Goal: Information Seeking & Learning: Learn about a topic

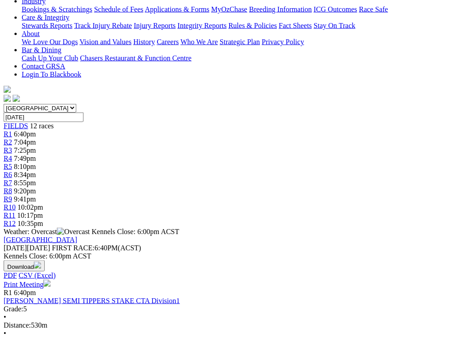
scroll to position [238, 0]
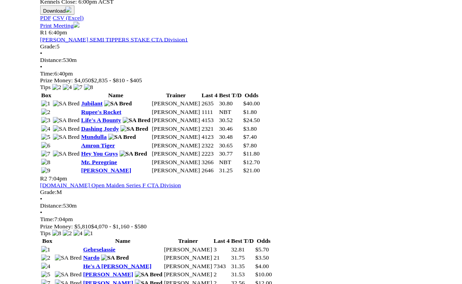
scroll to position [501, 0]
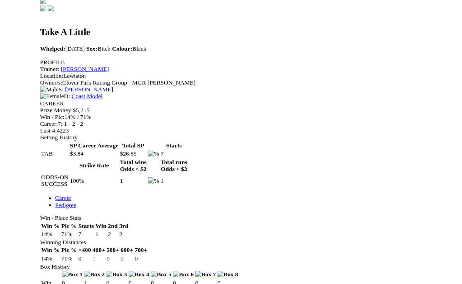
scroll to position [314, 0]
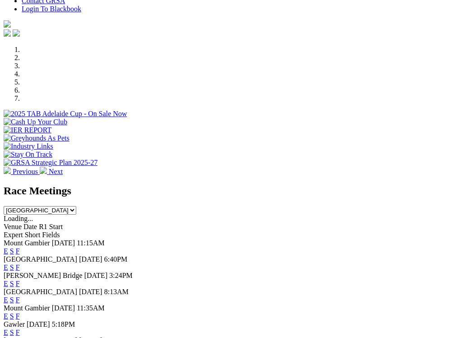
scroll to position [277, 0]
click at [20, 296] on link "F" at bounding box center [18, 300] width 4 height 8
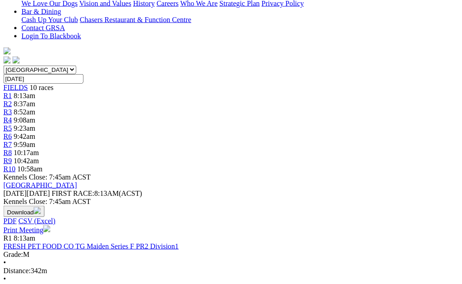
scroll to position [266, 22]
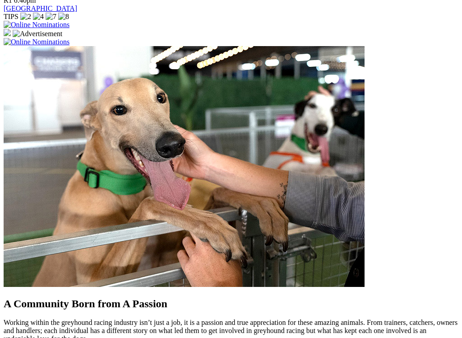
scroll to position [729, 0]
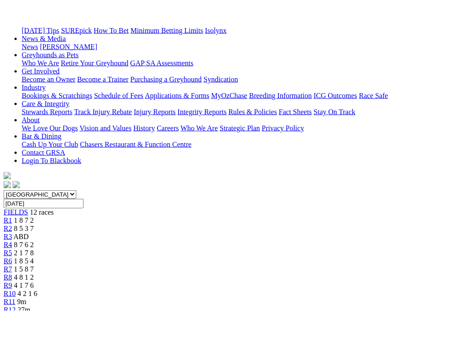
scroll to position [149, 0]
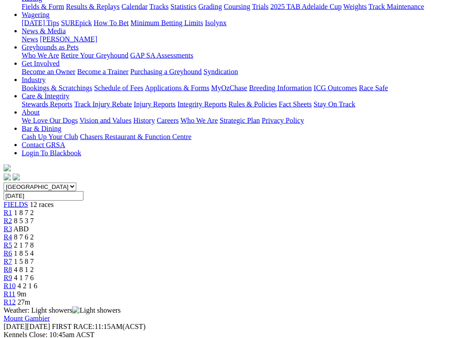
click at [12, 217] on link "R2" at bounding box center [8, 221] width 9 height 8
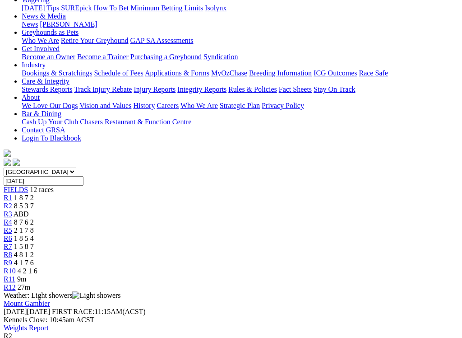
scroll to position [161, 0]
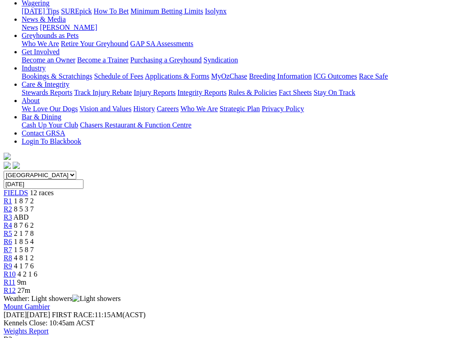
click at [29, 213] on span "ABD" at bounding box center [21, 217] width 15 height 8
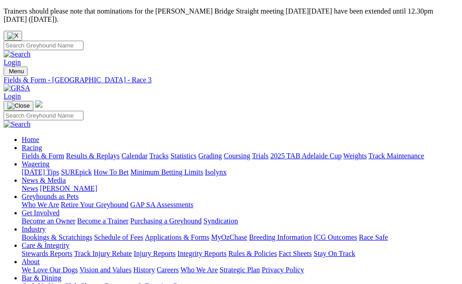
scroll to position [0, 79]
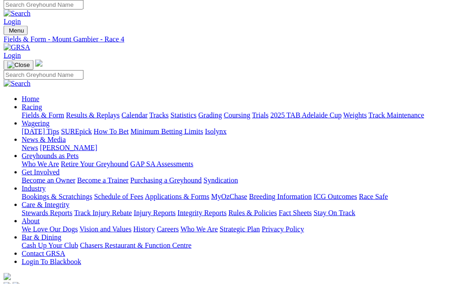
scroll to position [33, 0]
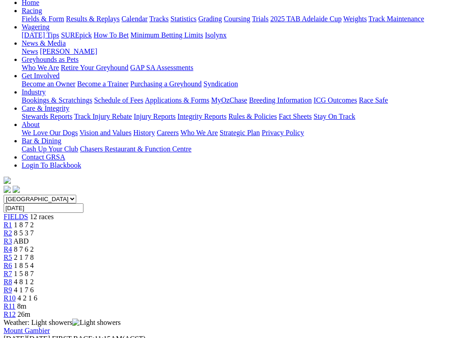
scroll to position [140, 0]
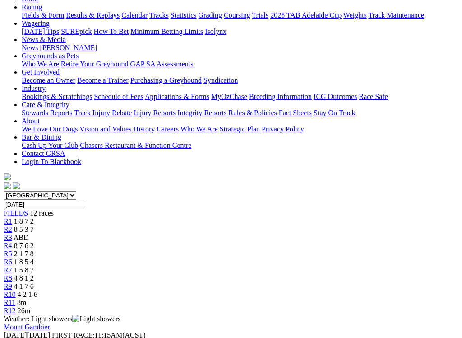
click at [12, 258] on link "R6" at bounding box center [8, 262] width 9 height 8
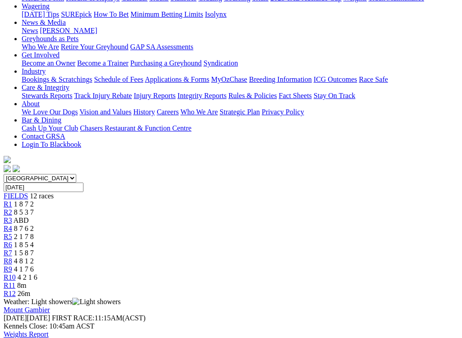
scroll to position [159, 0]
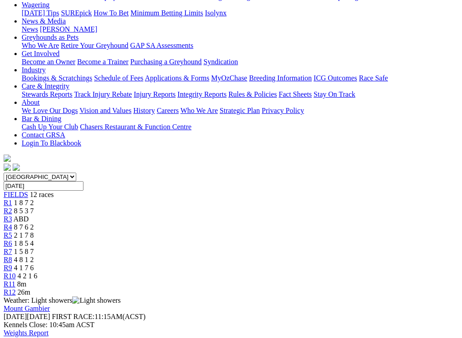
click at [12, 247] on span "R7" at bounding box center [8, 251] width 9 height 8
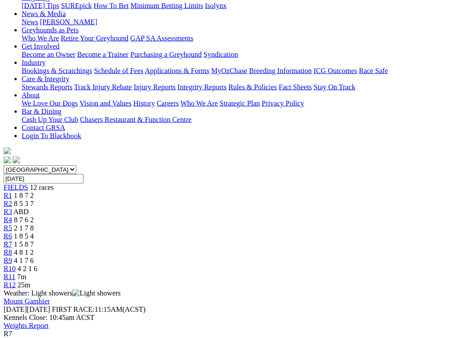
scroll to position [152, 0]
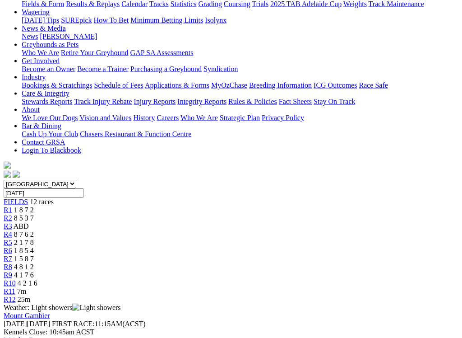
click at [12, 263] on link "R8" at bounding box center [8, 267] width 9 height 8
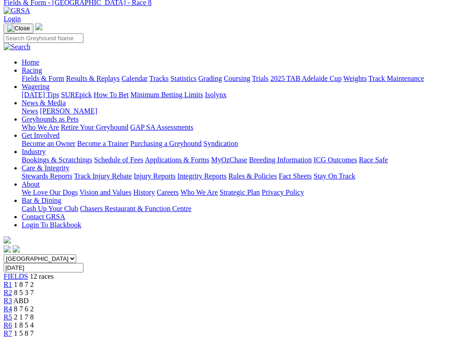
scroll to position [175, 0]
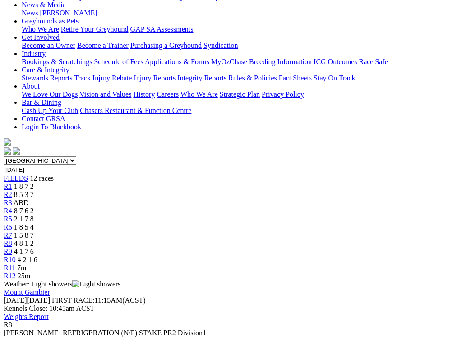
click at [342, 283] on div "Mount Gambier [DATE] FIRST RACE: 11:15AM(ACST) Kennels Close: 10:45am ACST Weig…" at bounding box center [231, 304] width 455 height 33
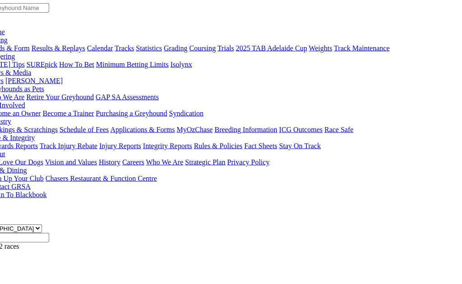
scroll to position [90, 38]
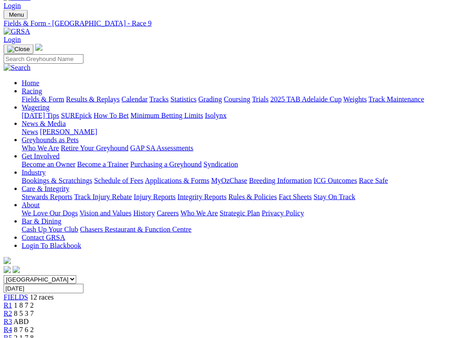
scroll to position [107, 0]
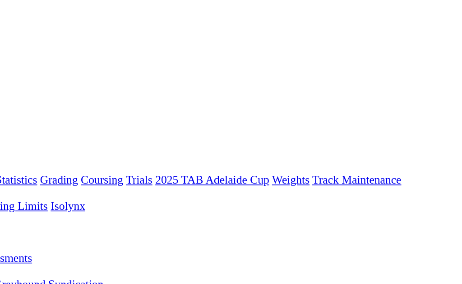
scroll to position [43, 224]
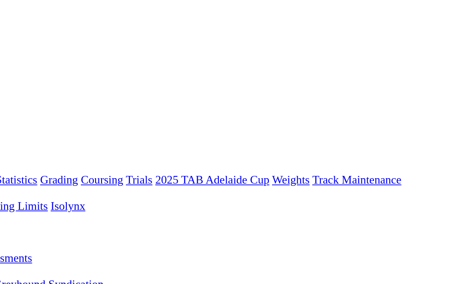
type input "[DATE], [DATE]"
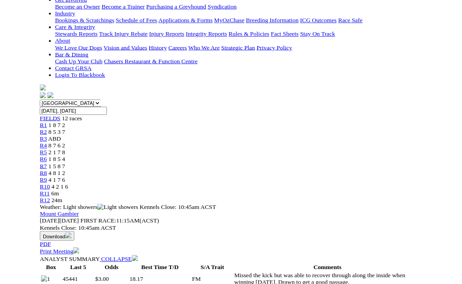
scroll to position [0, 212]
